Goal: Entertainment & Leisure: Consume media (video, audio)

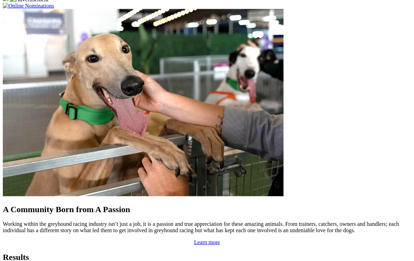
scroll to position [565, 0]
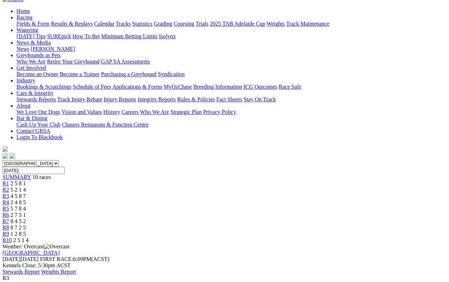
scroll to position [62, 0]
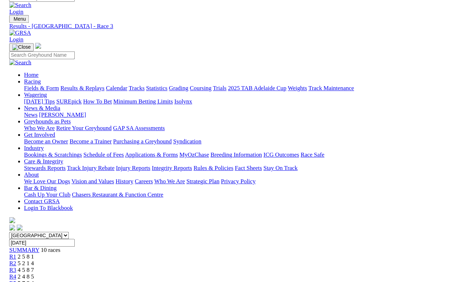
scroll to position [51, 0]
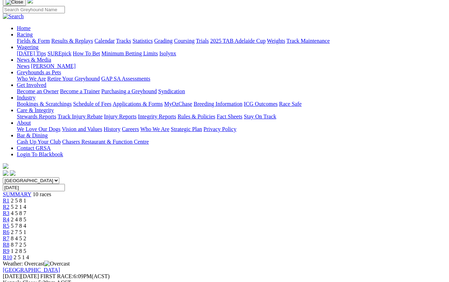
click at [26, 229] on span "2 7 5 1" at bounding box center [18, 232] width 15 height 6
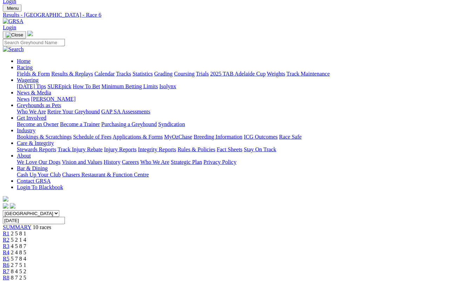
scroll to position [16, 0]
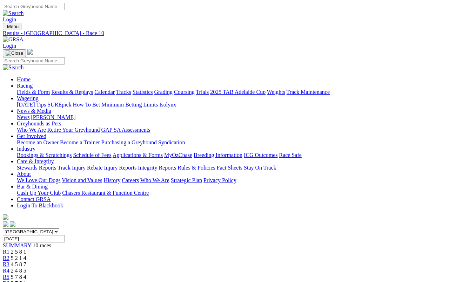
scroll to position [2, 0]
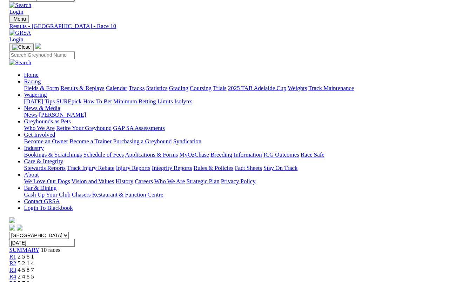
scroll to position [4, 0]
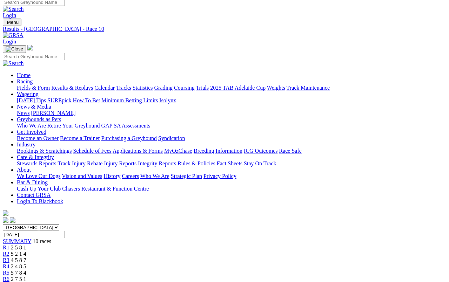
click at [26, 270] on span "5 7 8 4" at bounding box center [18, 273] width 15 height 6
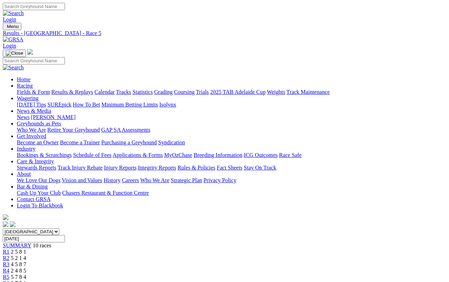
scroll to position [2, 0]
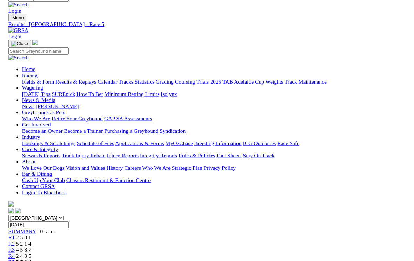
scroll to position [40, 0]
